Goal: Transaction & Acquisition: Purchase product/service

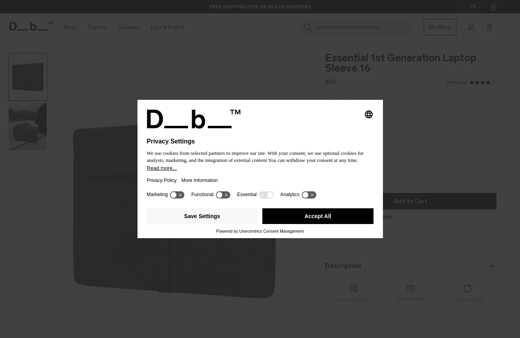
click at [295, 218] on button "Accept All" at bounding box center [317, 216] width 111 height 16
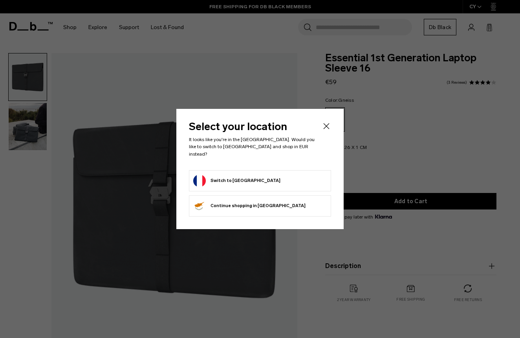
click at [270, 175] on form "Switch to [GEOGRAPHIC_DATA]" at bounding box center [260, 180] width 134 height 13
click at [238, 176] on button "Switch to [GEOGRAPHIC_DATA]" at bounding box center [236, 180] width 87 height 13
click at [237, 175] on button "Switch to [GEOGRAPHIC_DATA]" at bounding box center [236, 180] width 87 height 13
click at [325, 130] on icon "Close" at bounding box center [326, 125] width 9 height 9
